Goal: Transaction & Acquisition: Purchase product/service

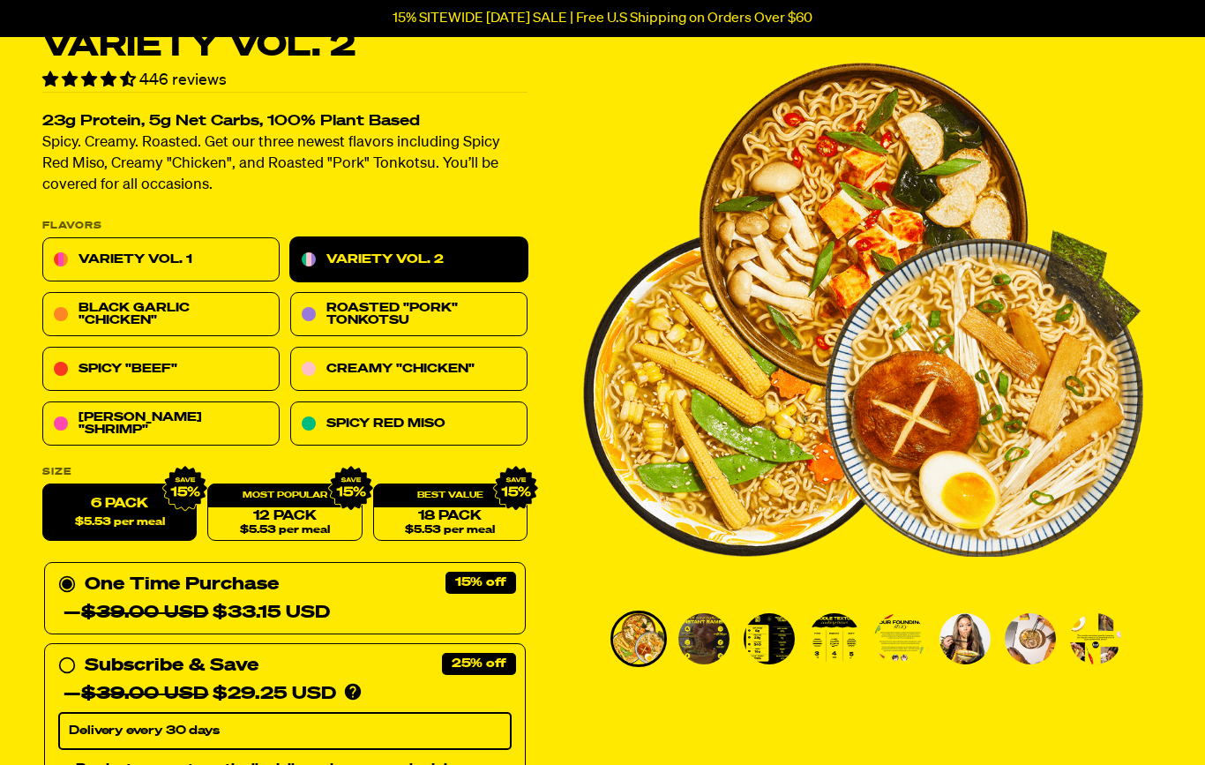
scroll to position [91, 0]
click at [218, 251] on link "Variety Vol. 1" at bounding box center [160, 260] width 237 height 44
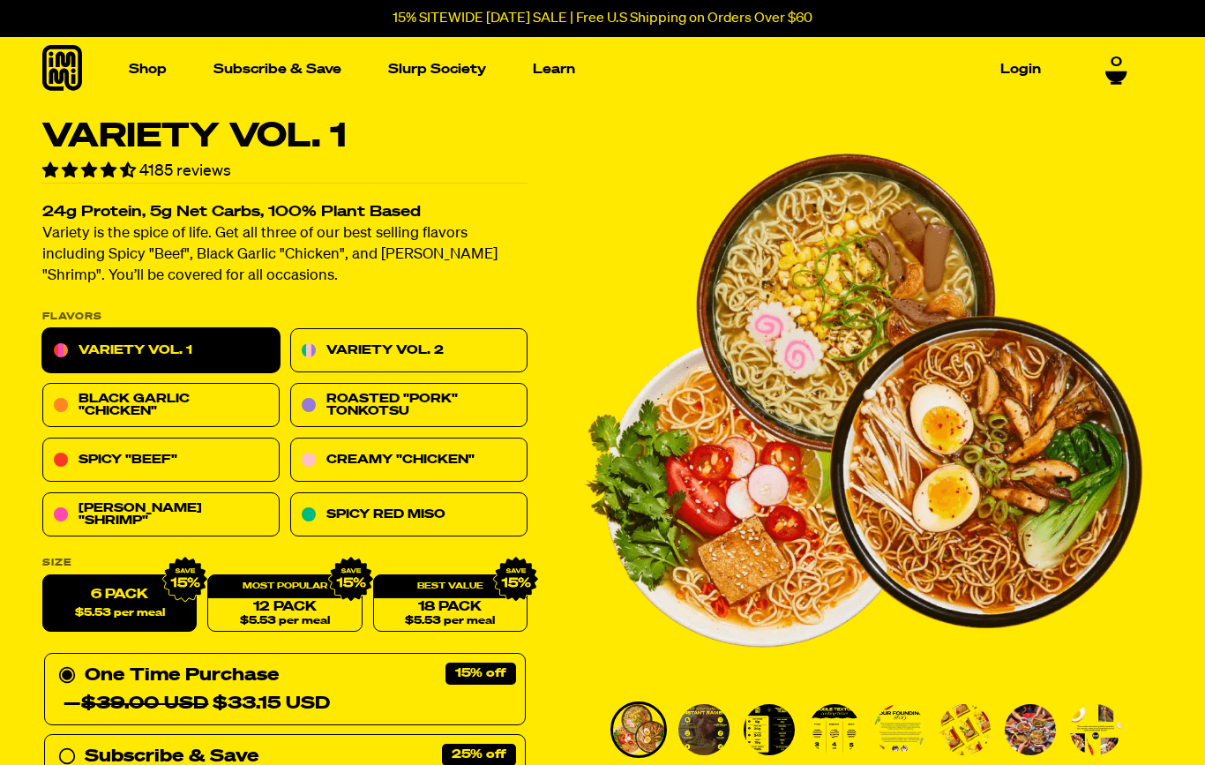
click at [479, 340] on link "Variety Vol. 2" at bounding box center [408, 351] width 237 height 44
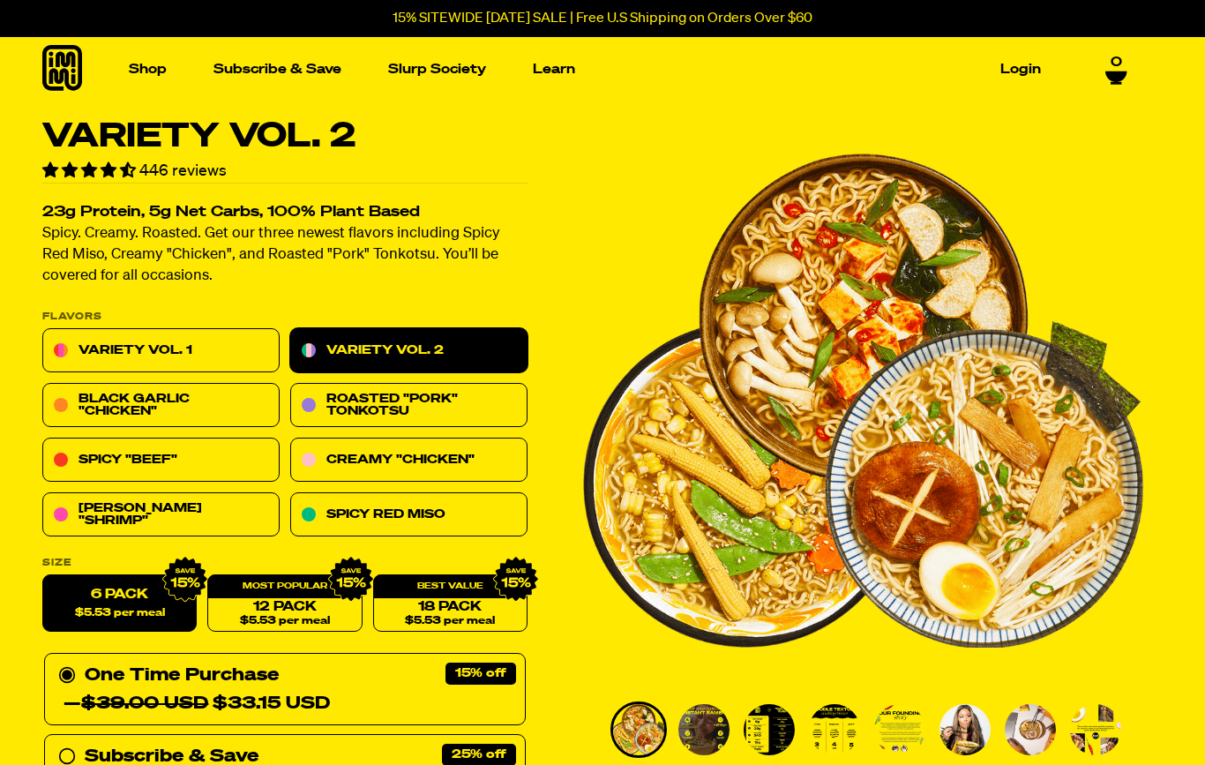
click at [228, 347] on link "Variety Vol. 1" at bounding box center [160, 351] width 237 height 44
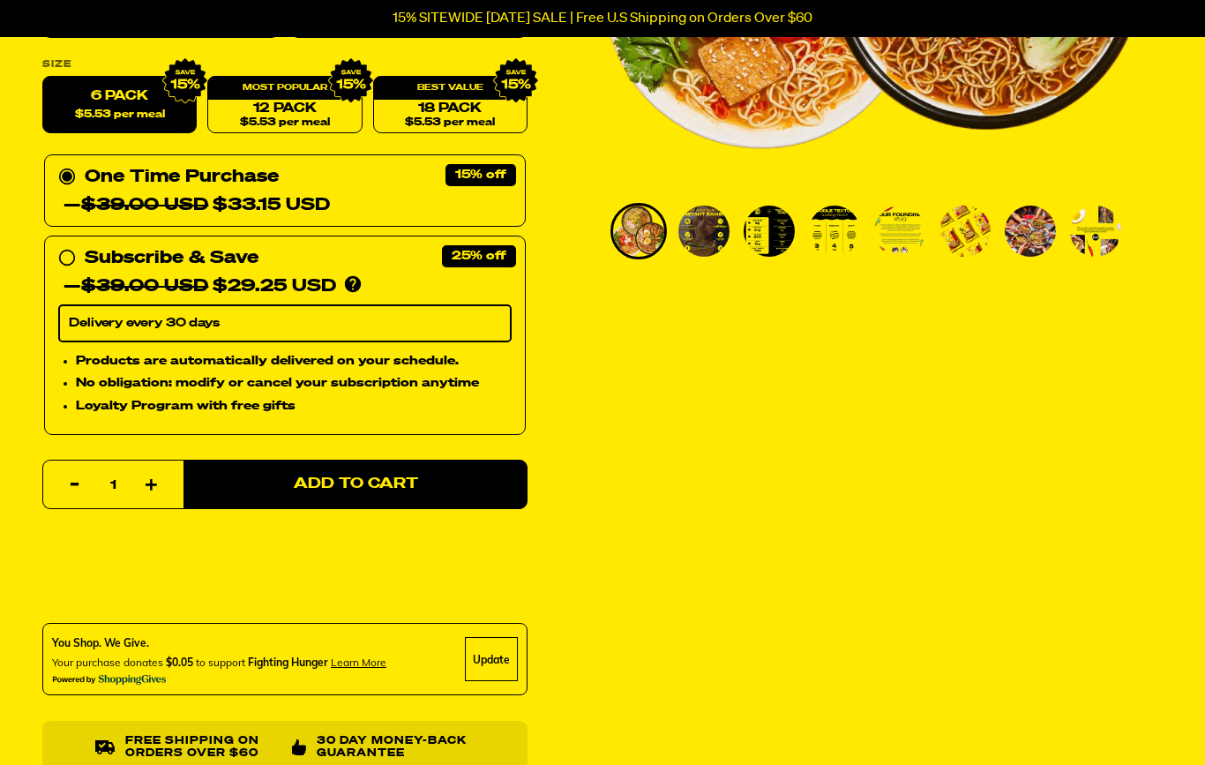
scroll to position [498, 0]
click at [472, 93] on div "18 Pack $5.53 per meal" at bounding box center [450, 105] width 154 height 57
click at [467, 106] on link "18 Pack $5.53 per meal" at bounding box center [450, 105] width 154 height 57
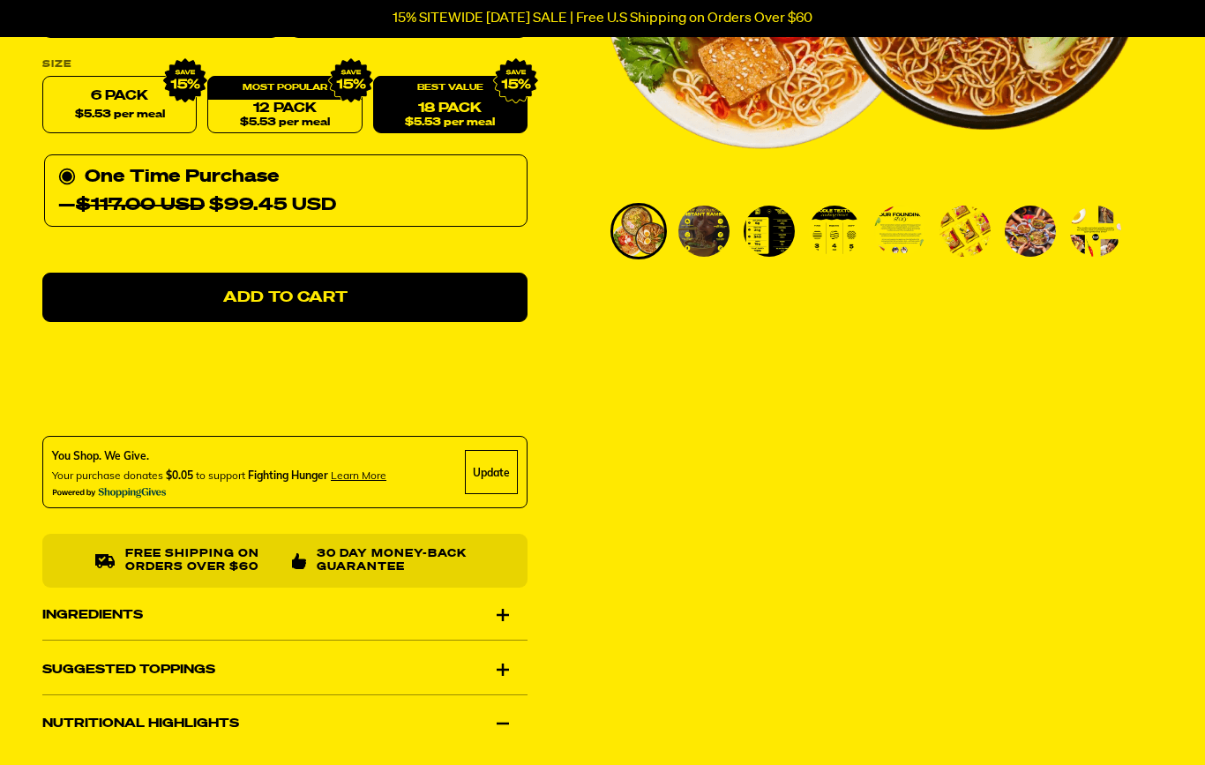
click at [316, 101] on link "12 Pack $5.53 per meal" at bounding box center [284, 105] width 154 height 57
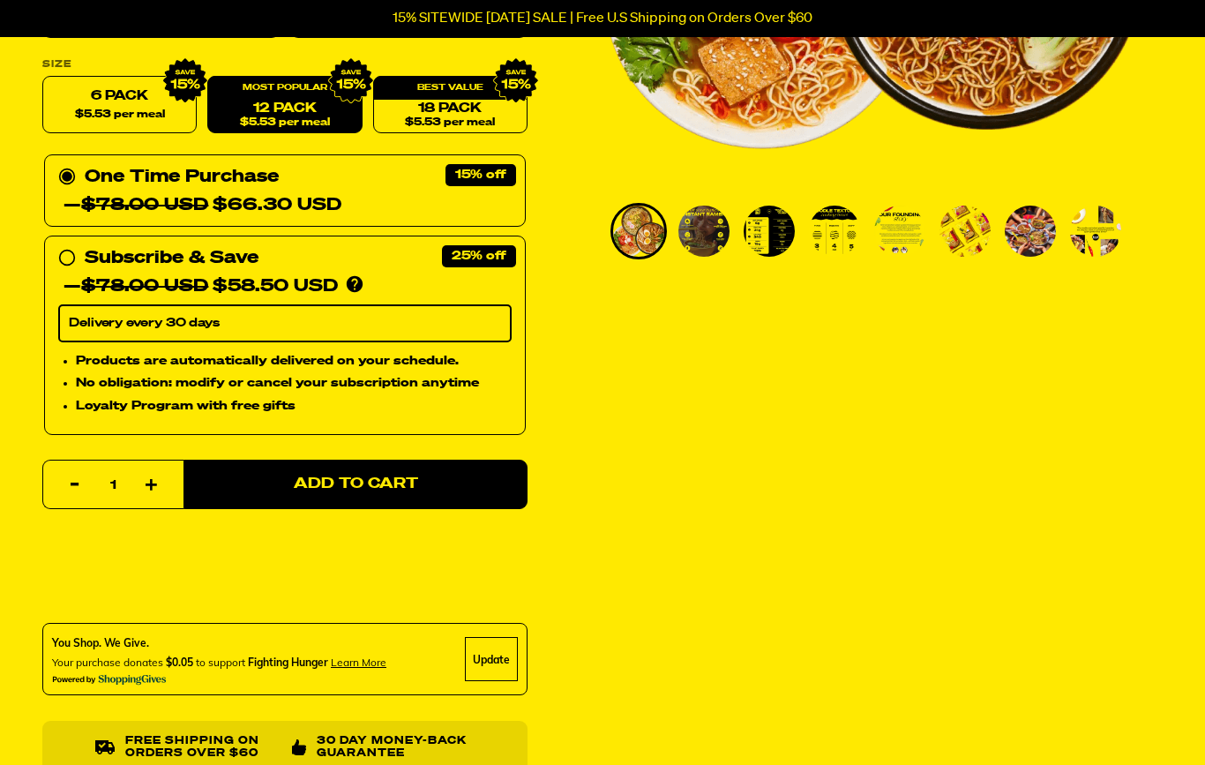
click at [128, 89] on label "6 Pack $5.53 per meal" at bounding box center [119, 105] width 154 height 57
click at [43, 78] on input "6 Pack $5.53 per meal" at bounding box center [42, 77] width 1 height 1
radio input "true"
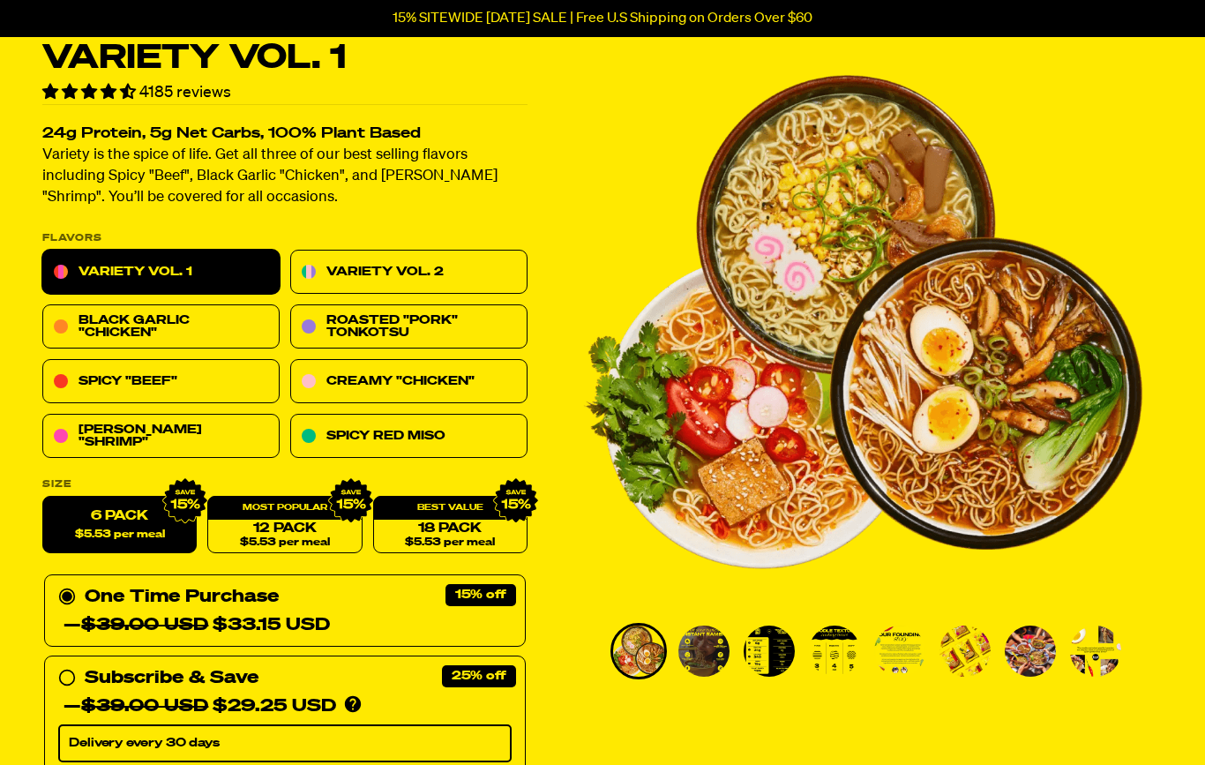
scroll to position [0, 0]
